Goal: Information Seeking & Learning: Learn about a topic

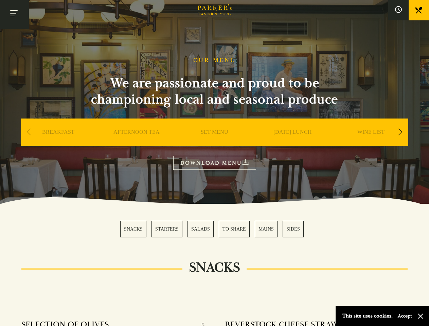
click at [14, 14] on button "Toggle navigation" at bounding box center [14, 14] width 29 height 29
click at [398, 10] on div at bounding box center [214, 163] width 429 height 326
click at [400, 132] on div "Next slide" at bounding box center [400, 132] width 9 height 15
click at [29, 132] on div "Previous slide" at bounding box center [28, 132] width 9 height 15
click at [215, 229] on div "SNACKS STARTERS SALADS TO SHARE MAINS SIDES" at bounding box center [214, 229] width 188 height 17
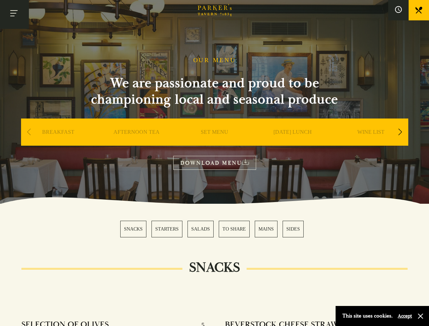
click at [404, 316] on button "Accept" at bounding box center [405, 316] width 14 height 6
